Goal: Task Accomplishment & Management: Manage account settings

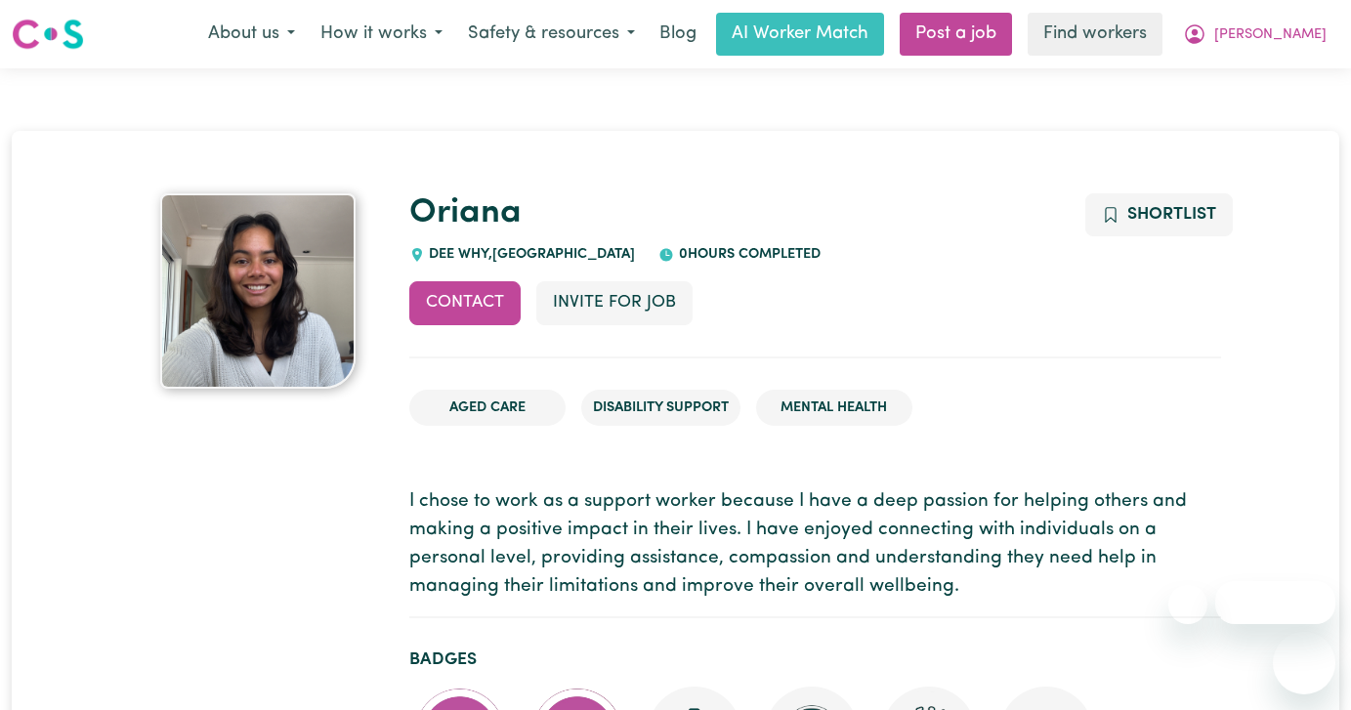
click at [1312, 35] on span "[PERSON_NAME]" at bounding box center [1270, 34] width 112 height 21
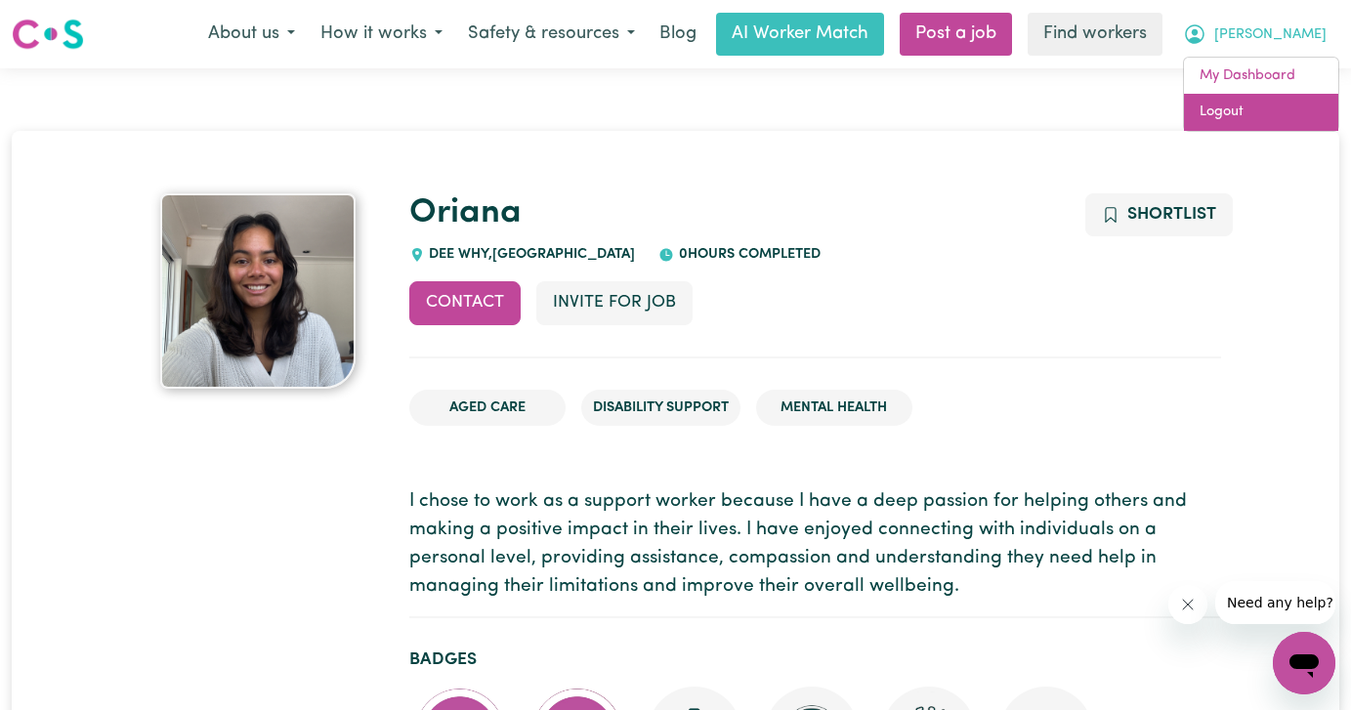
click at [1284, 99] on link "Logout" at bounding box center [1261, 112] width 154 height 37
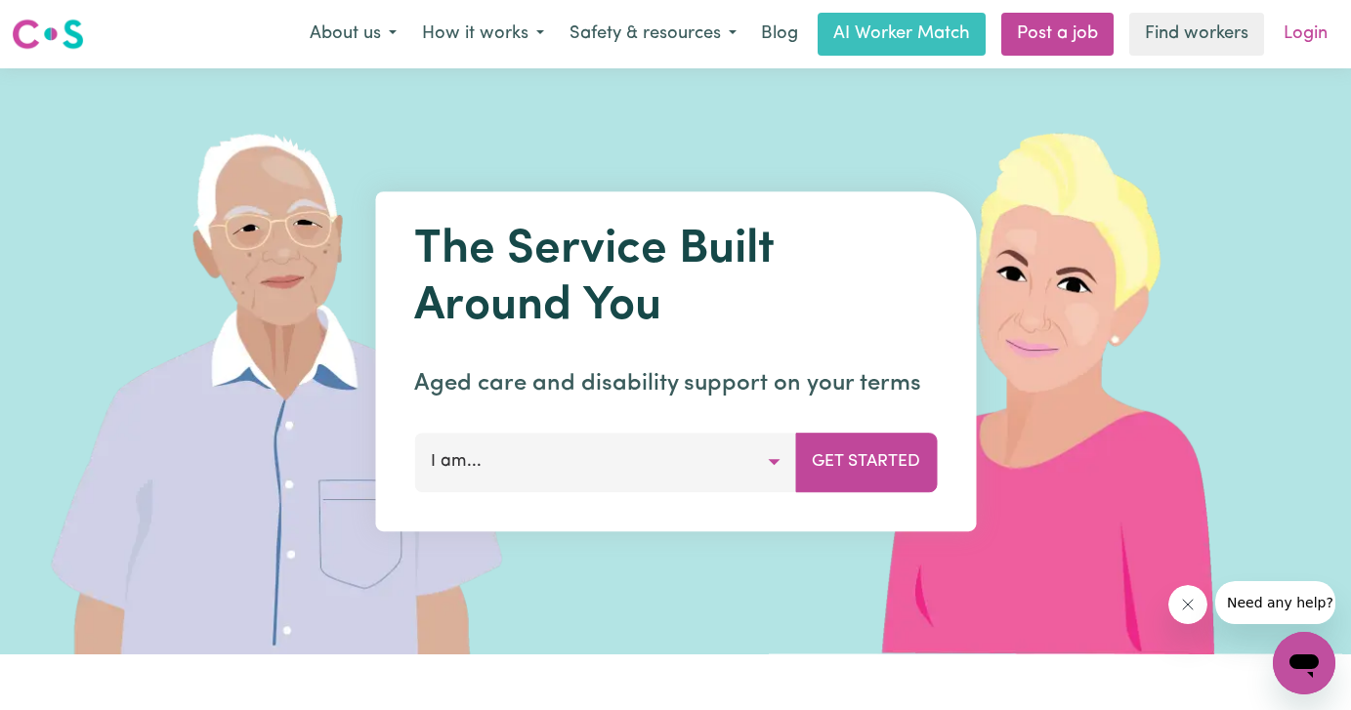
click at [1298, 49] on link "Login" at bounding box center [1304, 34] width 67 height 43
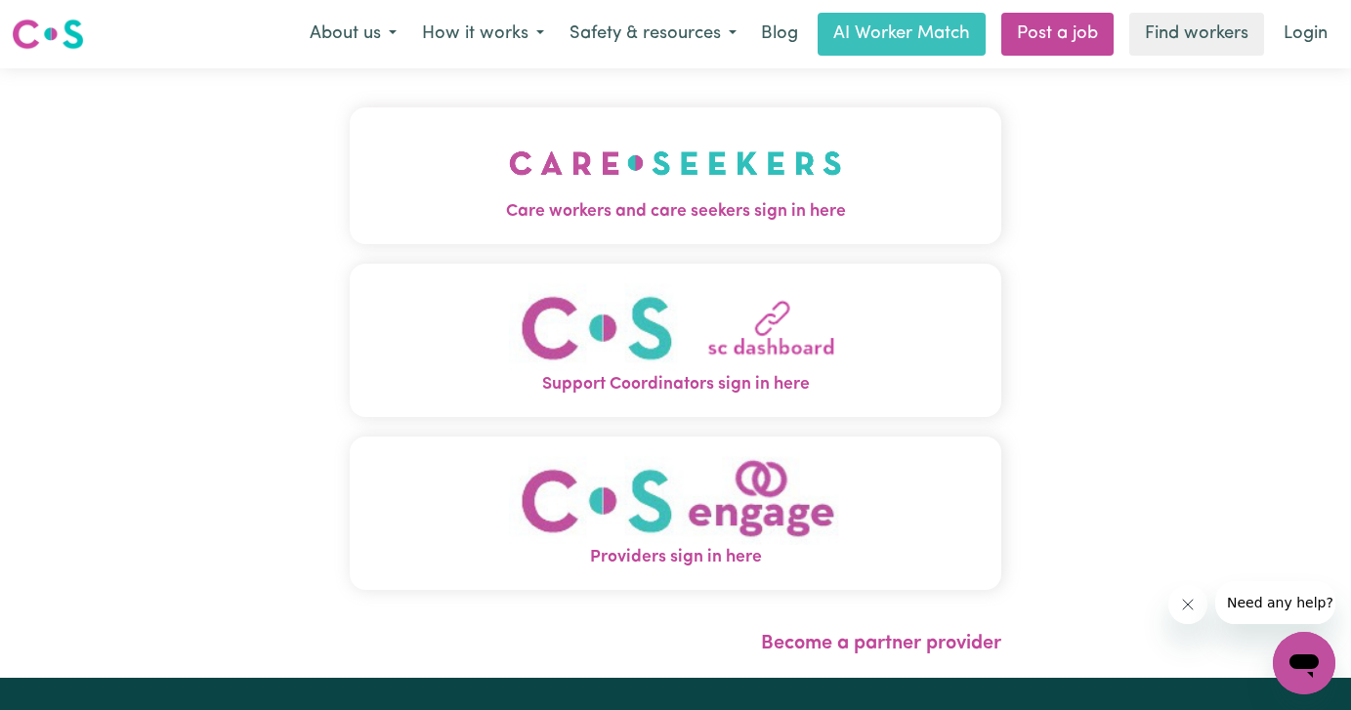
click at [604, 203] on span "Care workers and care seekers sign in here" at bounding box center [676, 211] width 652 height 25
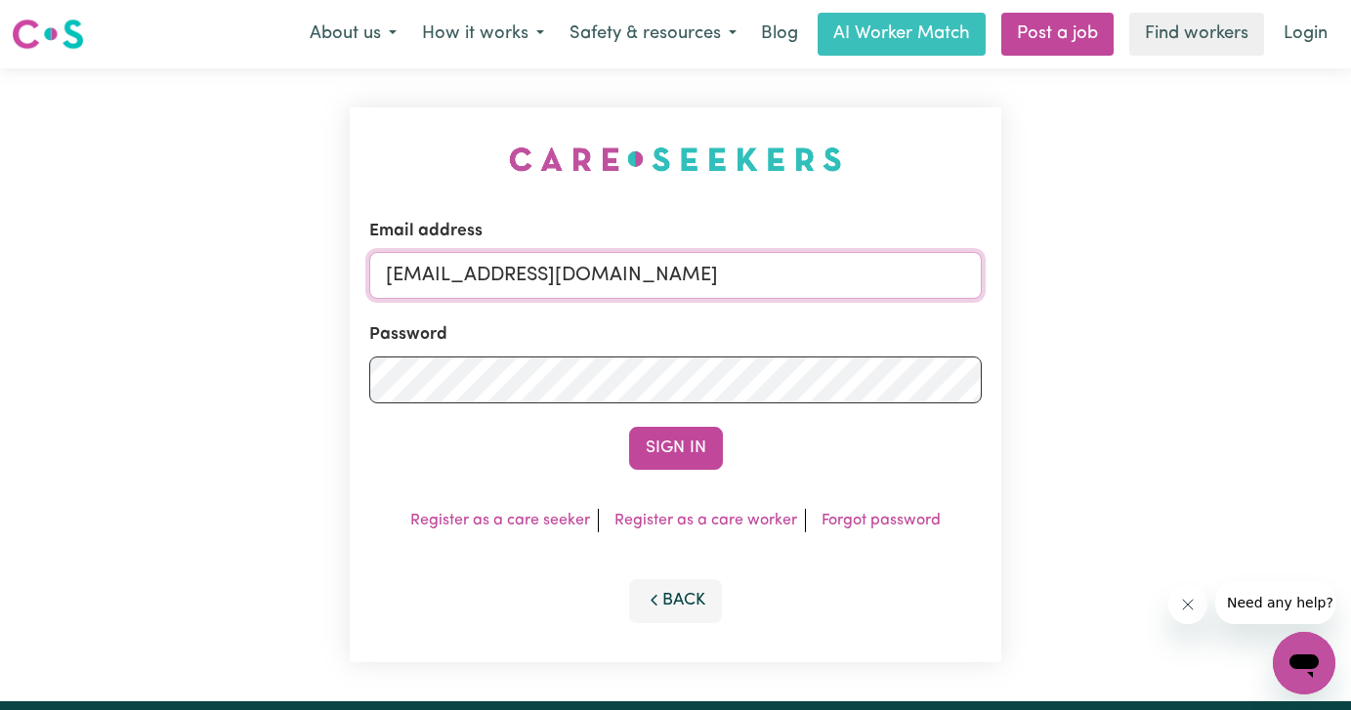
drag, startPoint x: 674, startPoint y: 282, endPoint x: 0, endPoint y: 219, distance: 676.8
click at [10, 219] on div "Email address [EMAIL_ADDRESS][DOMAIN_NAME] Password Sign In Register as a care …" at bounding box center [675, 384] width 1351 height 633
type input "superuser~[EMAIL_ADDRESS][DOMAIN_NAME]"
click at [629, 427] on button "Sign In" at bounding box center [676, 448] width 94 height 43
